Goal: Task Accomplishment & Management: Use online tool/utility

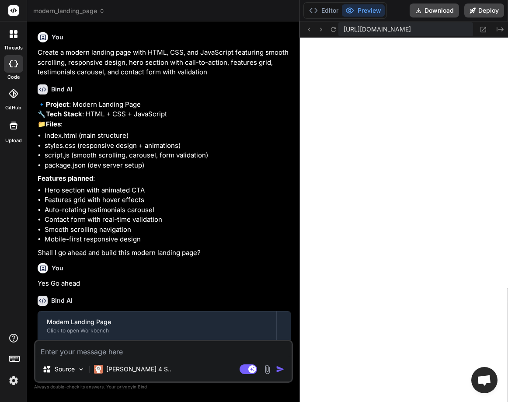
scroll to position [946, 0]
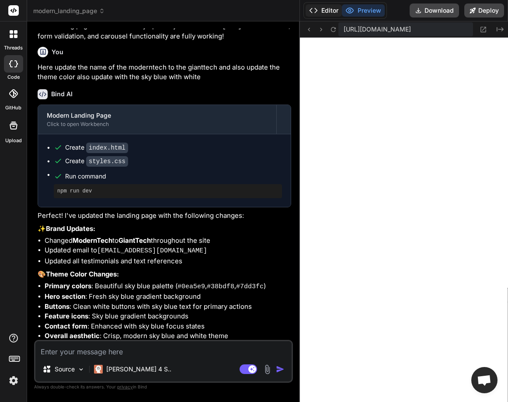
click at [311, 11] on icon at bounding box center [313, 10] width 9 height 9
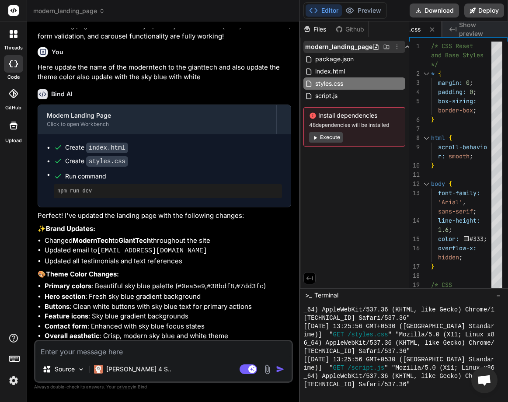
click at [397, 45] on icon at bounding box center [396, 46] width 7 height 7
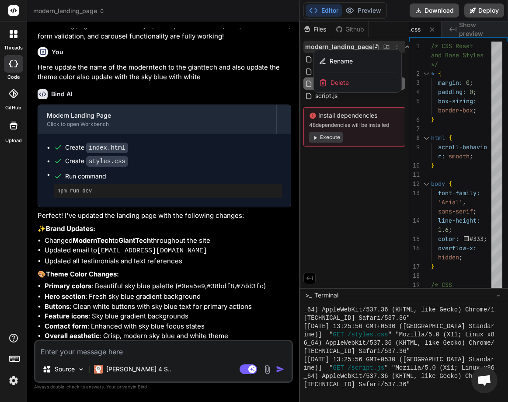
click at [342, 81] on span "Delete" at bounding box center [339, 82] width 18 height 9
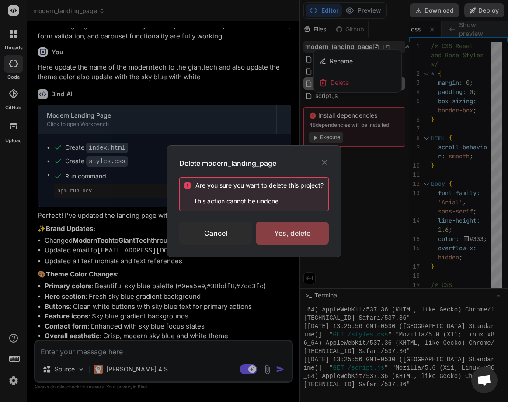
click at [294, 229] on div "Yes, delete" at bounding box center [292, 233] width 73 height 23
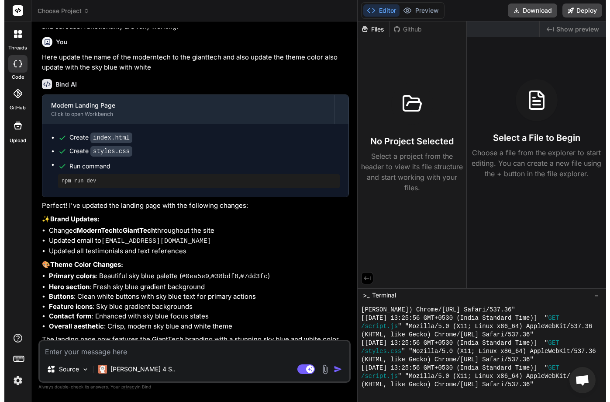
scroll to position [863, 0]
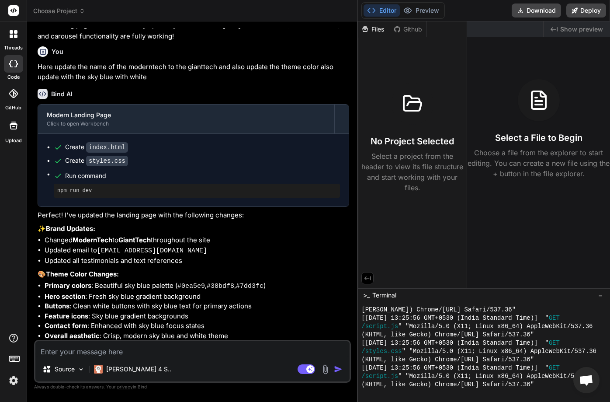
type textarea "x"
click at [12, 41] on div at bounding box center [13, 34] width 18 height 18
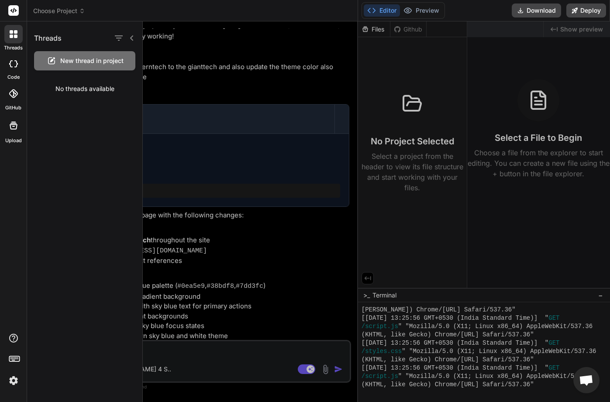
click at [204, 100] on div at bounding box center [377, 211] width 468 height 380
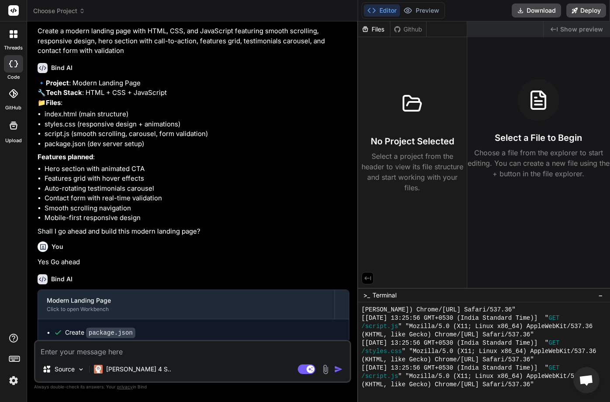
scroll to position [0, 0]
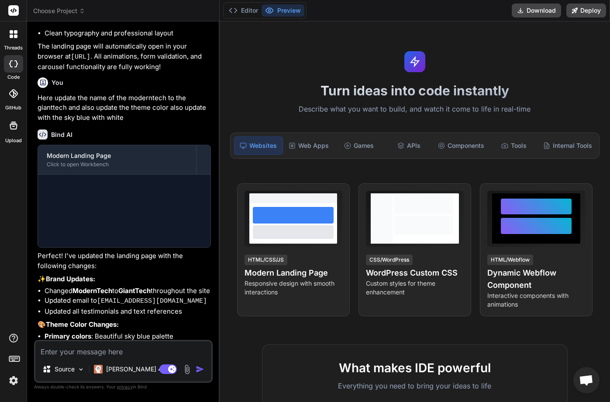
scroll to position [661, 0]
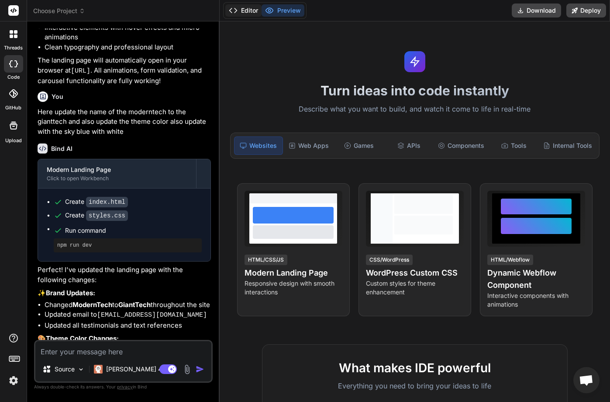
click at [237, 10] on polyline at bounding box center [236, 10] width 2 height 4
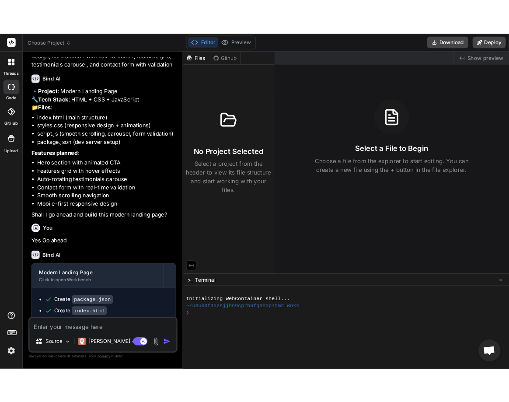
scroll to position [0, 0]
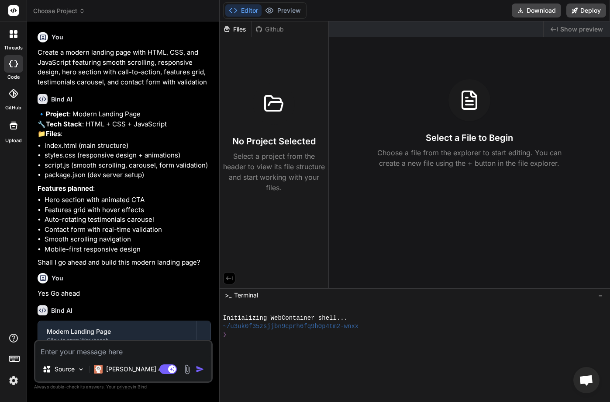
click at [12, 44] on label "threads" at bounding box center [13, 47] width 19 height 7
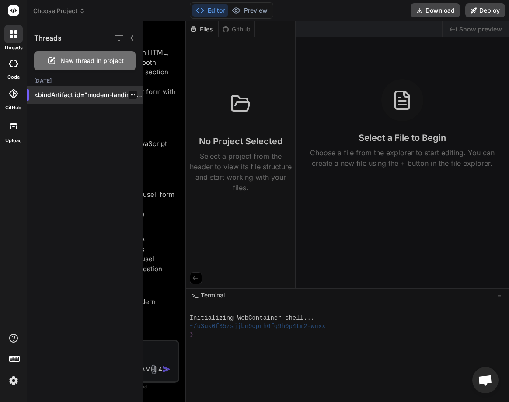
click at [130, 93] on icon "button" at bounding box center [132, 94] width 5 height 5
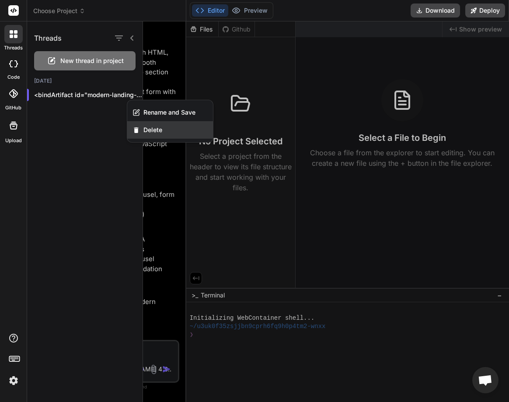
click at [145, 128] on span "Delete" at bounding box center [152, 129] width 19 height 9
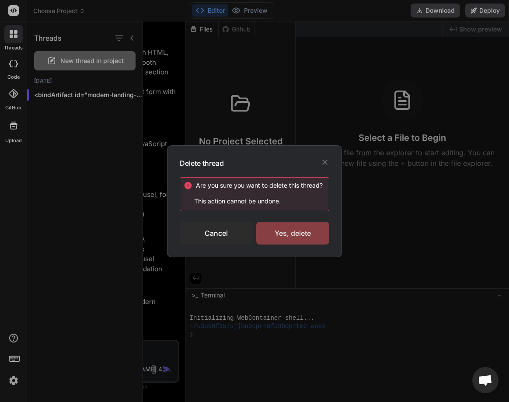
click at [285, 228] on div "Yes, delete" at bounding box center [292, 233] width 73 height 23
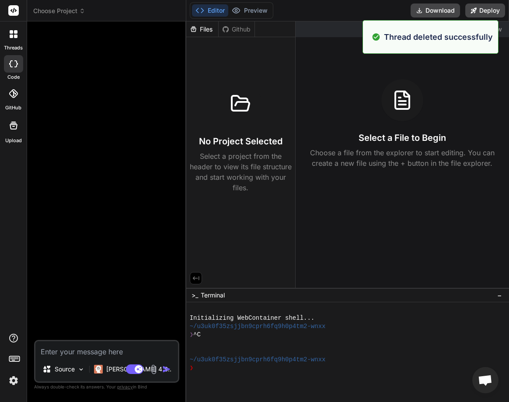
type textarea "x"
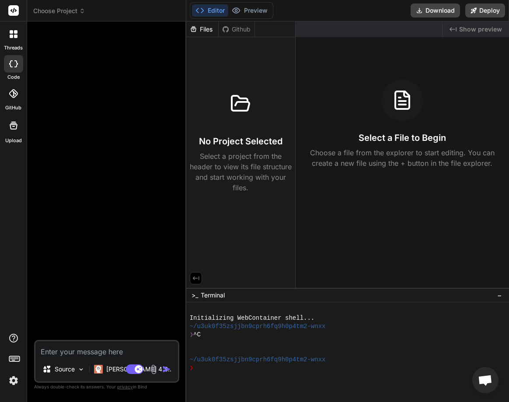
click at [396, 139] on h3 "Select a File to Begin" at bounding box center [401, 138] width 87 height 12
click at [380, 164] on p "Choose a file from the explorer to start editing. You can create a new file usi…" at bounding box center [402, 157] width 196 height 21
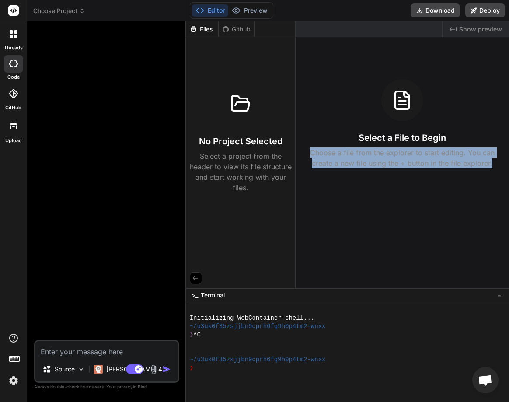
click at [380, 164] on p "Choose a file from the explorer to start editing. You can create a new file usi…" at bounding box center [402, 157] width 196 height 21
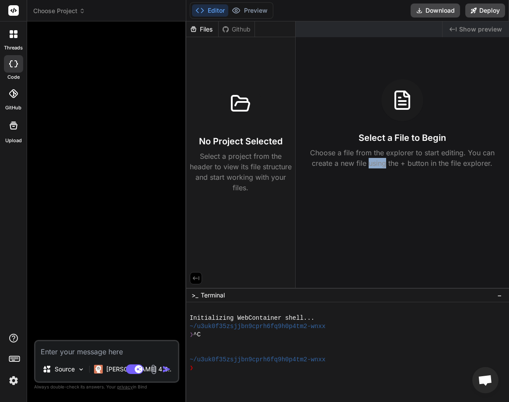
click at [380, 164] on p "Choose a file from the explorer to start editing. You can create a new file usi…" at bounding box center [402, 157] width 196 height 21
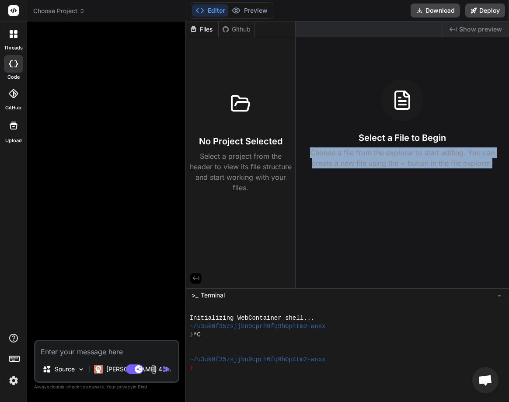
click at [380, 164] on p "Choose a file from the explorer to start editing. You can create a new file usi…" at bounding box center [402, 157] width 196 height 21
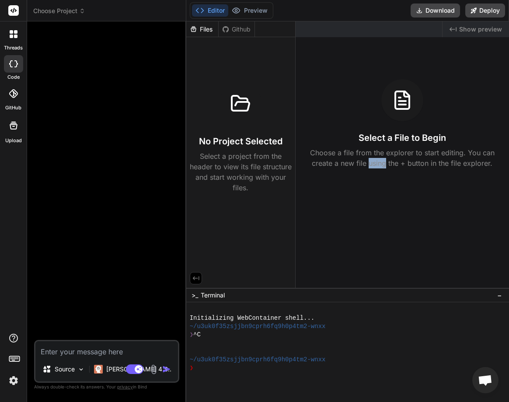
click at [380, 164] on p "Choose a file from the explorer to start editing. You can create a new file usi…" at bounding box center [402, 157] width 196 height 21
click at [386, 184] on div "Created with Pixso. Show preview Select a File to Begin Choose a file from the …" at bounding box center [401, 154] width 213 height 266
